Goal: Information Seeking & Learning: Check status

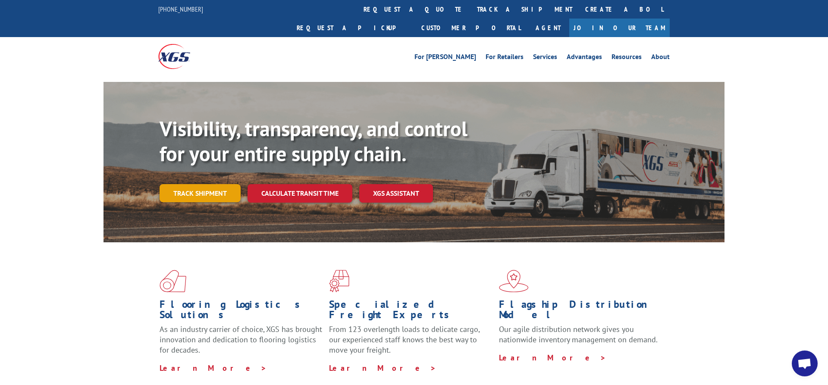
click at [197, 184] on link "Track shipment" at bounding box center [200, 193] width 81 height 18
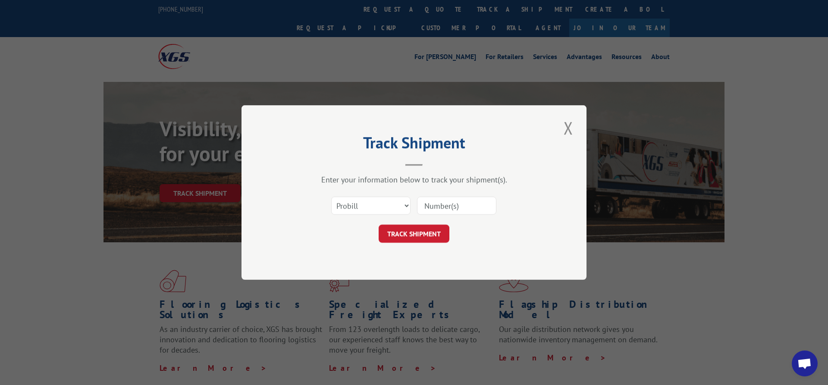
click at [433, 204] on input at bounding box center [456, 206] width 79 height 18
paste input "6200032539"
type input "6200032539"
click at [331, 197] on select "Select category... Probill BOL PO" at bounding box center [370, 206] width 79 height 18
select select "bol"
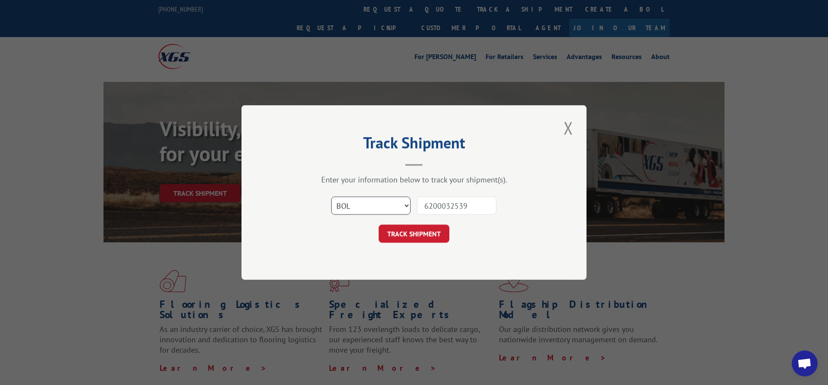
click option "BOL" at bounding box center [0, 0] width 0 height 0
click at [402, 233] on button "TRACK SHIPMENT" at bounding box center [414, 234] width 71 height 18
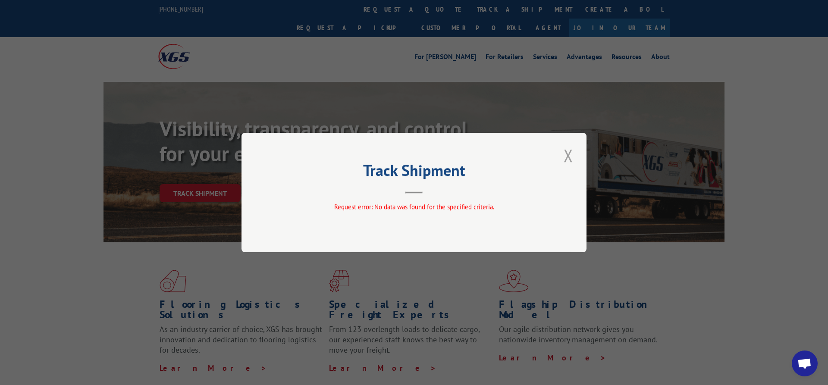
click at [568, 151] on button "Close modal" at bounding box center [568, 156] width 15 height 24
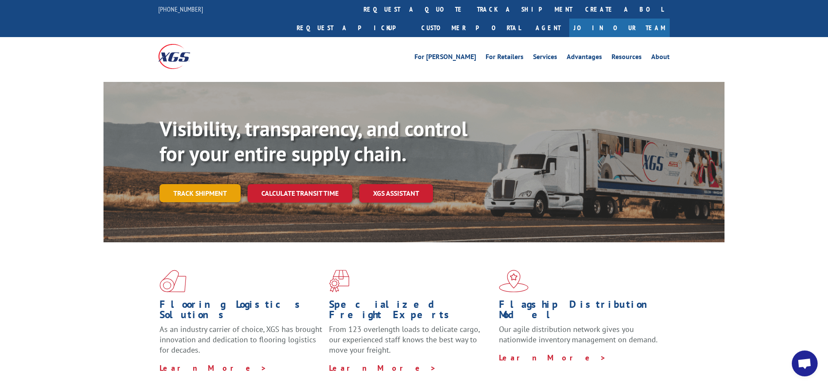
click at [202, 184] on link "Track shipment" at bounding box center [200, 193] width 81 height 18
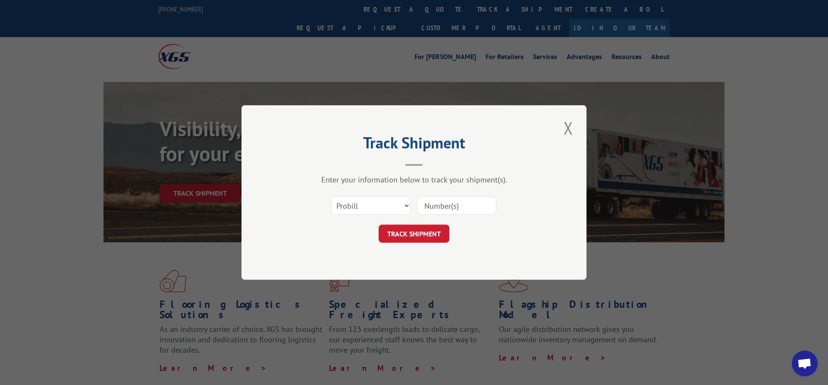
click at [430, 206] on input at bounding box center [456, 206] width 79 height 18
paste input "8886746683"
type input "8886746683"
click at [331, 197] on select "Select category... Probill BOL PO" at bounding box center [370, 206] width 79 height 18
select select "bol"
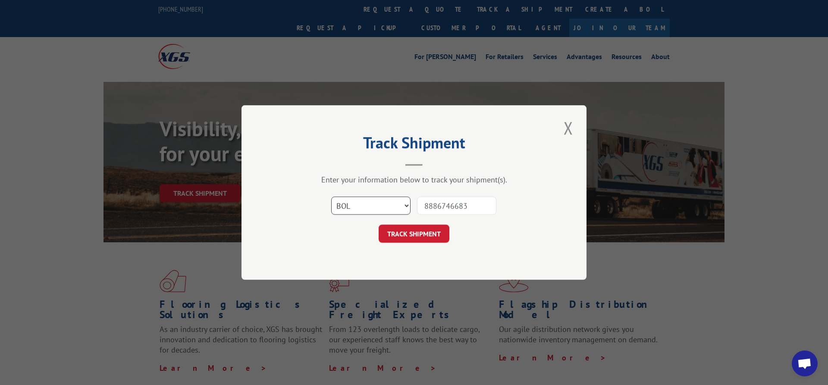
click option "BOL" at bounding box center [0, 0] width 0 height 0
click at [409, 231] on button "TRACK SHIPMENT" at bounding box center [414, 234] width 71 height 18
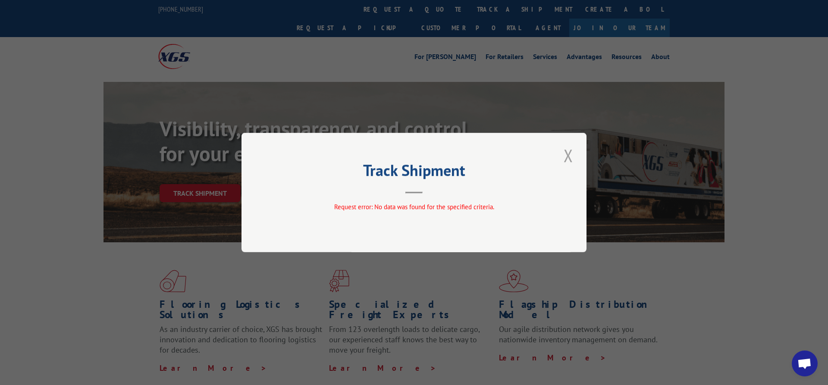
click at [570, 152] on button "Close modal" at bounding box center [568, 156] width 15 height 24
